Goal: Check status: Check status

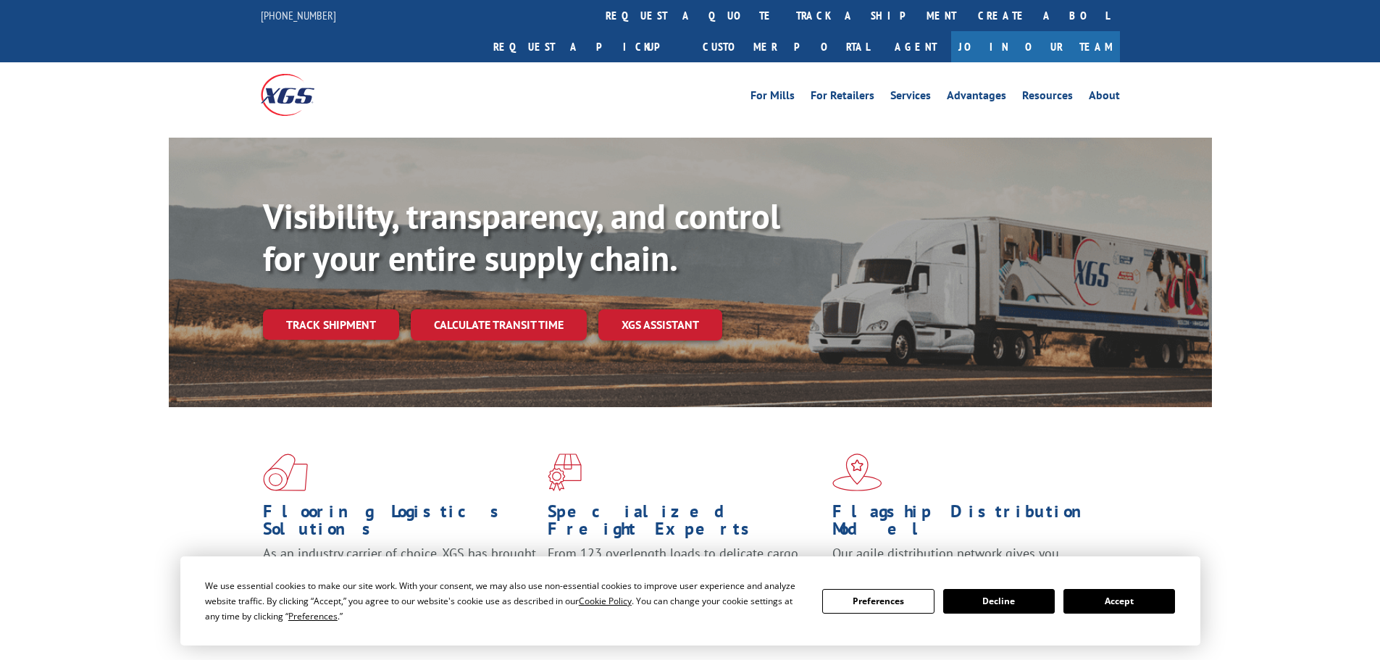
drag, startPoint x: 648, startPoint y: 5, endPoint x: 645, endPoint y: 13, distance: 8.8
click at [785, 5] on link "track a shipment" at bounding box center [876, 15] width 182 height 31
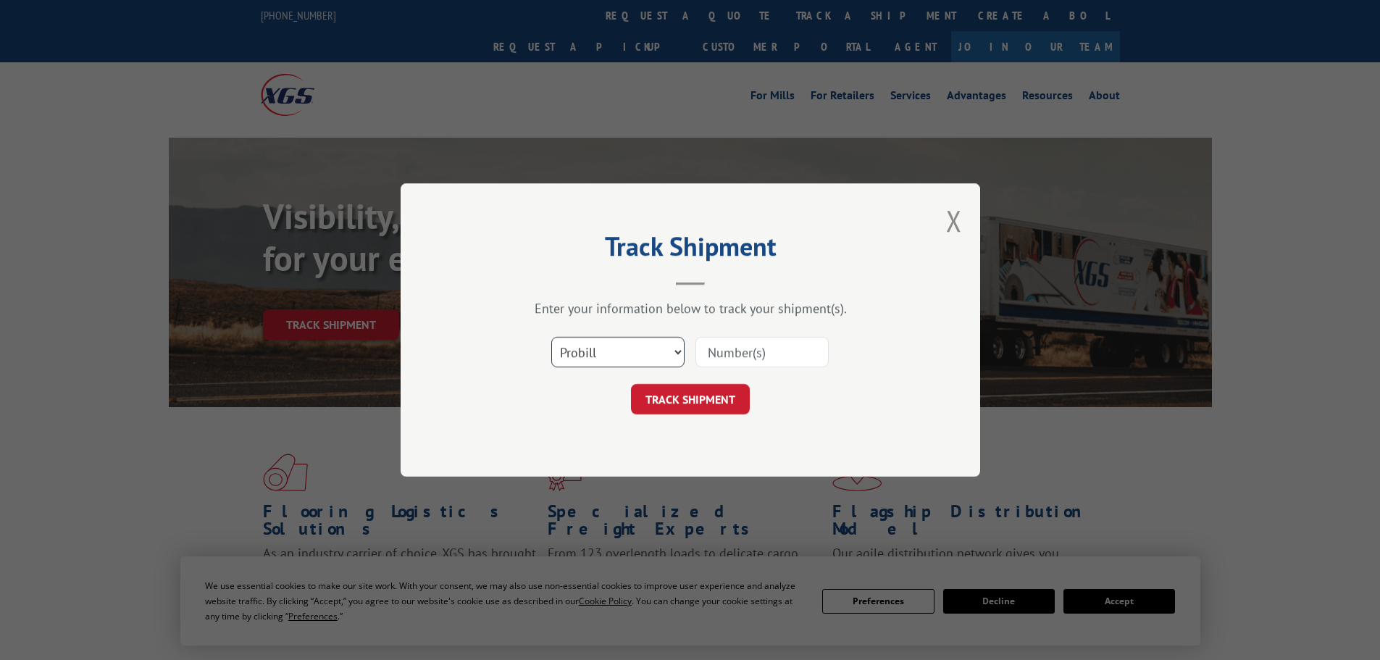
drag, startPoint x: 589, startPoint y: 345, endPoint x: 579, endPoint y: 360, distance: 17.7
click at [585, 349] on select "Select category... Probill BOL PO" at bounding box center [617, 352] width 133 height 30
select select "bol"
click at [551, 337] on select "Select category... Probill BOL PO" at bounding box center [617, 352] width 133 height 30
click at [724, 357] on input at bounding box center [761, 352] width 133 height 30
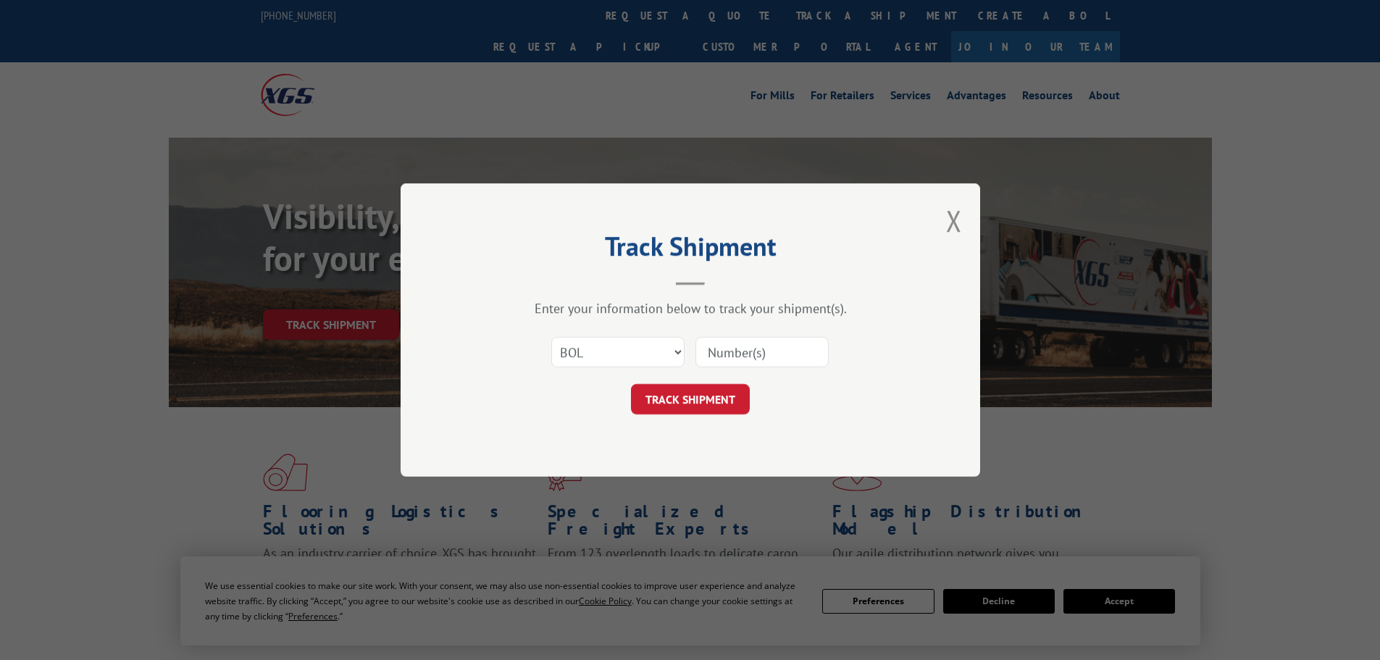
paste input "6047593"
type input "6047593"
click at [700, 395] on button "TRACK SHIPMENT" at bounding box center [690, 399] width 119 height 30
click at [589, 357] on select "Select category... Probill BOL PO" at bounding box center [617, 352] width 133 height 30
select select "bol"
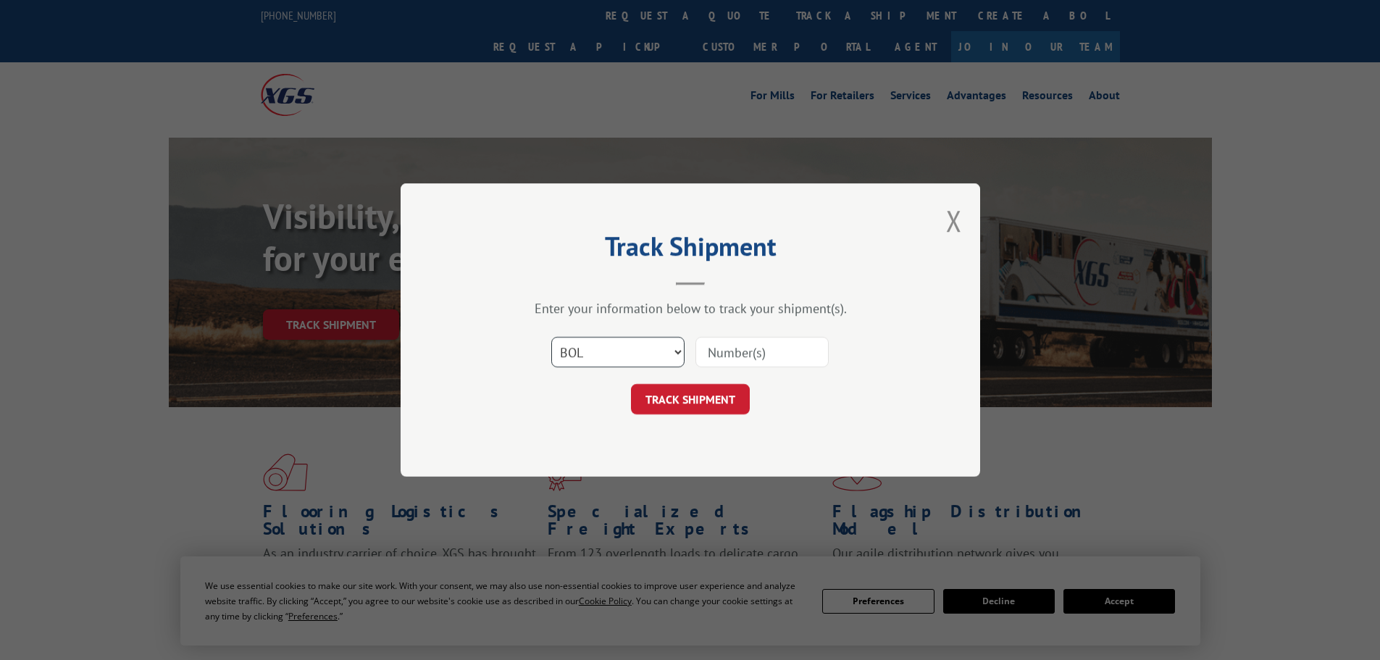
click at [551, 337] on select "Select category... Probill BOL PO" at bounding box center [617, 352] width 133 height 30
click at [745, 348] on input at bounding box center [761, 352] width 133 height 30
paste input "6082602"
type input "6082602"
click at [681, 398] on button "TRACK SHIPMENT" at bounding box center [690, 399] width 119 height 30
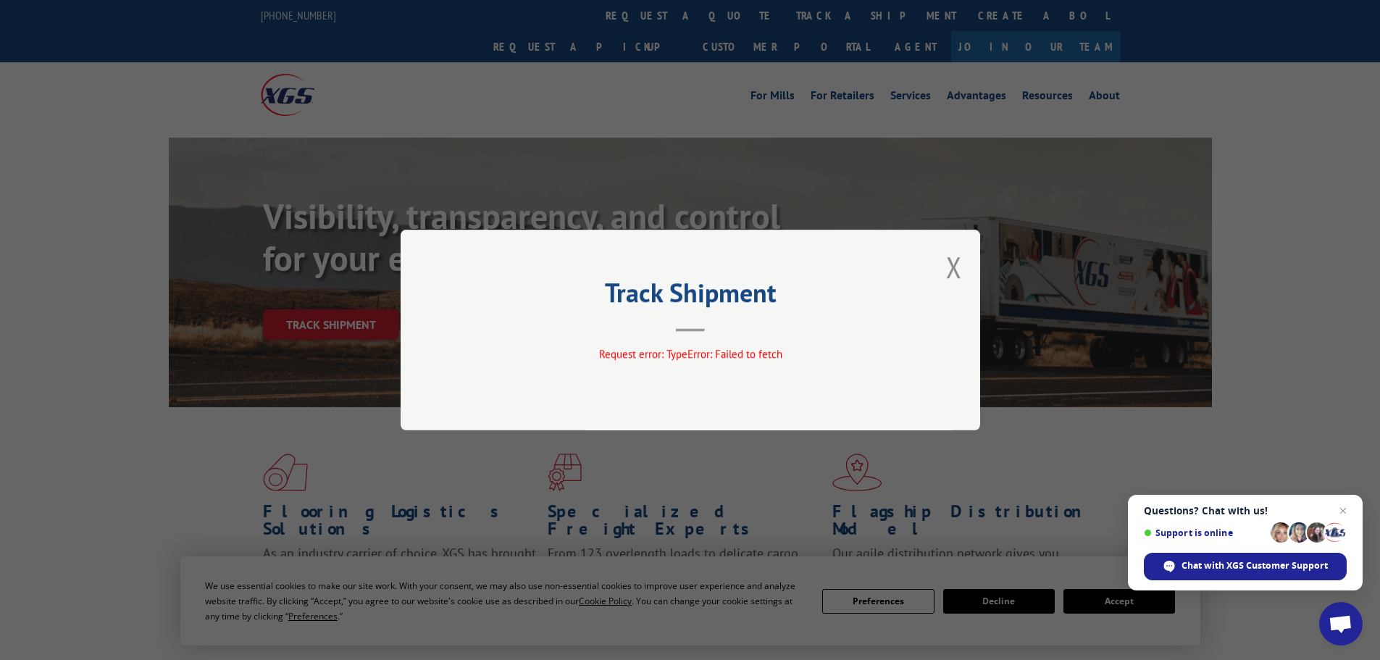
click at [963, 263] on div "Track Shipment Request error: TypeError: Failed to fetch" at bounding box center [690, 330] width 579 height 201
click at [952, 269] on button "Close modal" at bounding box center [954, 267] width 16 height 38
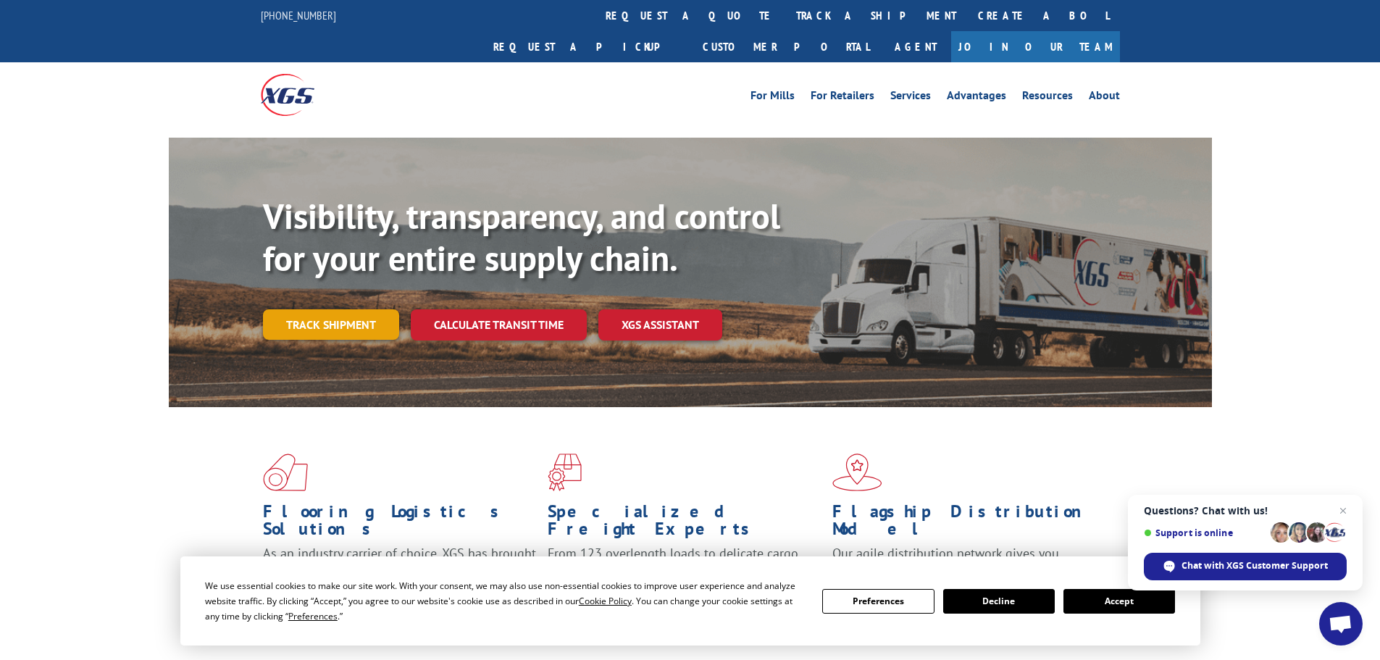
click at [293, 309] on link "Track shipment" at bounding box center [331, 324] width 136 height 30
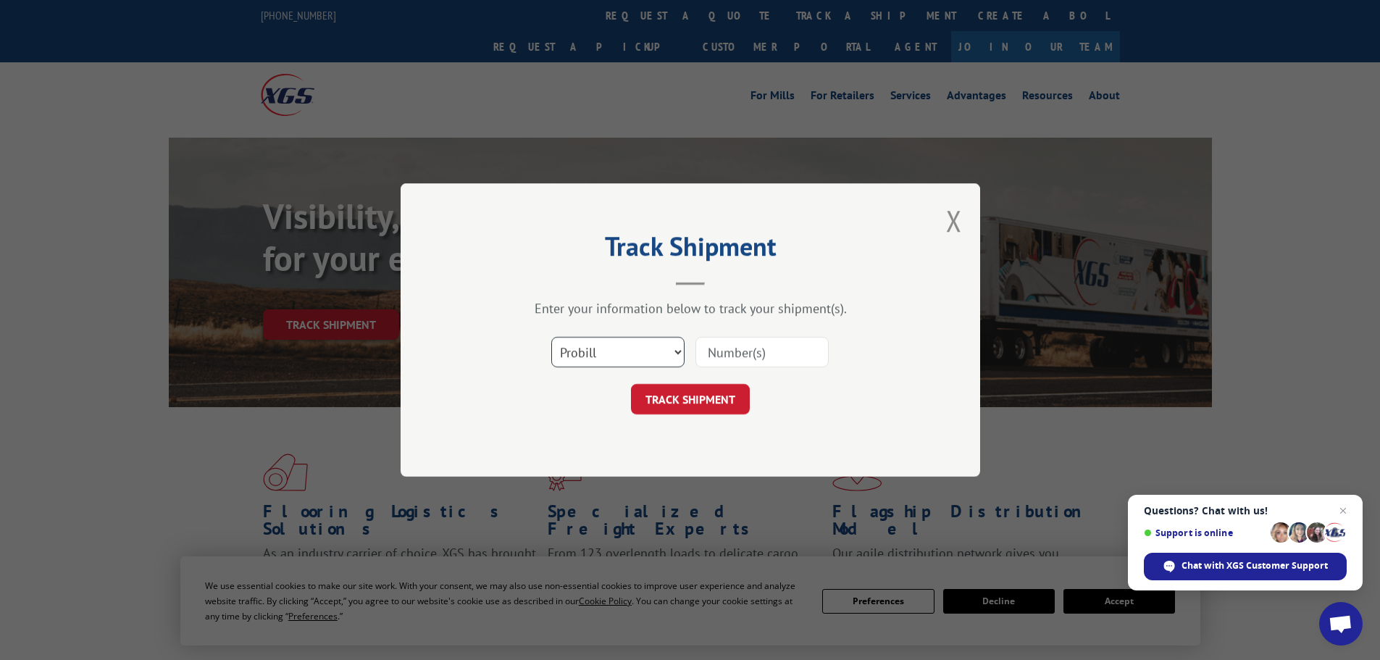
click at [589, 340] on select "Select category... Probill BOL PO" at bounding box center [617, 352] width 133 height 30
select select "bol"
click at [551, 337] on select "Select category... Probill BOL PO" at bounding box center [617, 352] width 133 height 30
click at [723, 362] on input at bounding box center [761, 352] width 133 height 30
paste input "6082602"
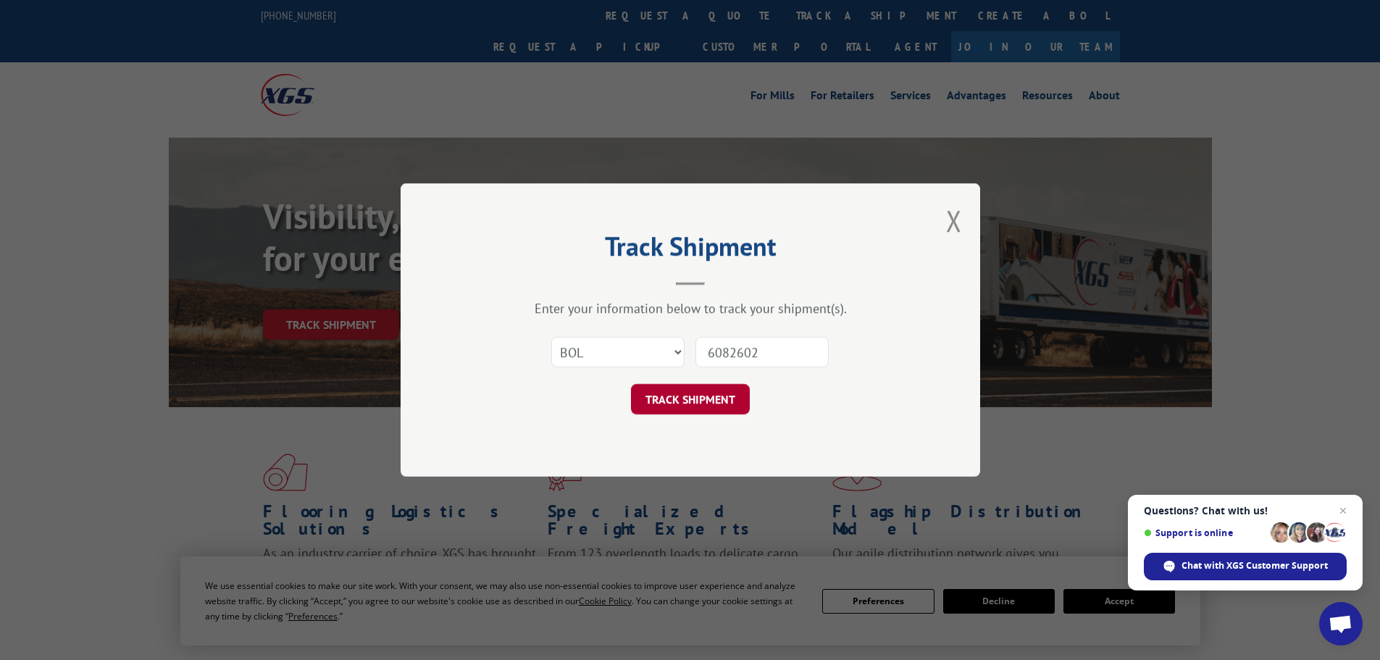
type input "6082602"
click at [718, 396] on button "TRACK SHIPMENT" at bounding box center [690, 399] width 119 height 30
click at [607, 358] on select "Select category... Probill BOL PO" at bounding box center [617, 352] width 133 height 30
select select "bol"
click at [551, 337] on select "Select category... Probill BOL PO" at bounding box center [617, 352] width 133 height 30
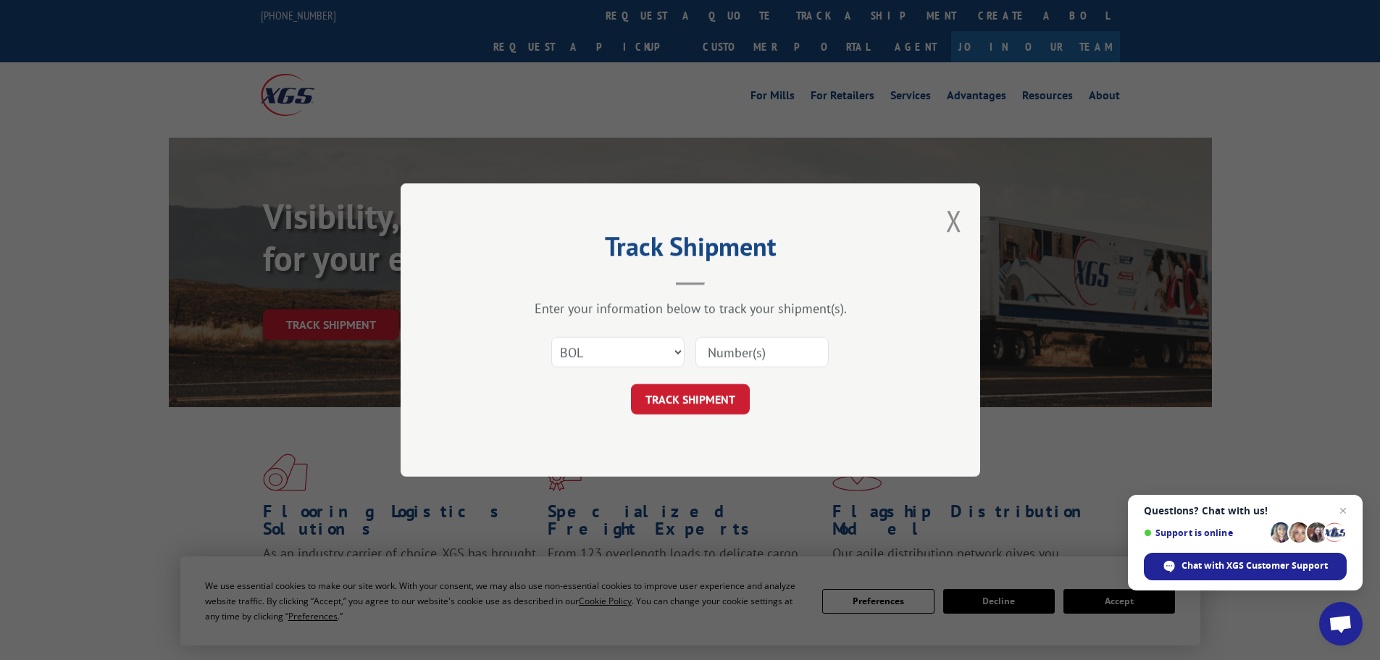
click at [759, 351] on input at bounding box center [761, 352] width 133 height 30
paste input "6047593"
type input "6047593"
click at [631, 384] on button "TRACK SHIPMENT" at bounding box center [690, 399] width 119 height 30
